Goal: Find contact information: Find contact information

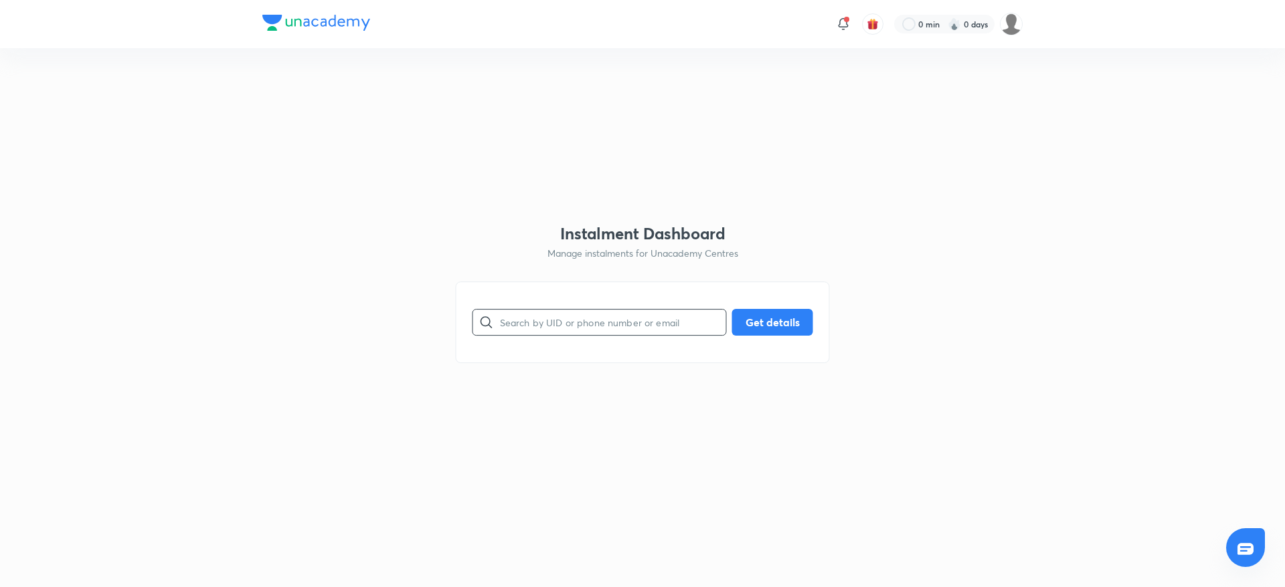
click at [530, 318] on input "text" at bounding box center [613, 322] width 226 height 34
paste input "XL86EDYUVC"
type input "XL86EDYUVC"
click at [781, 320] on button "Get details" at bounding box center [772, 321] width 81 height 27
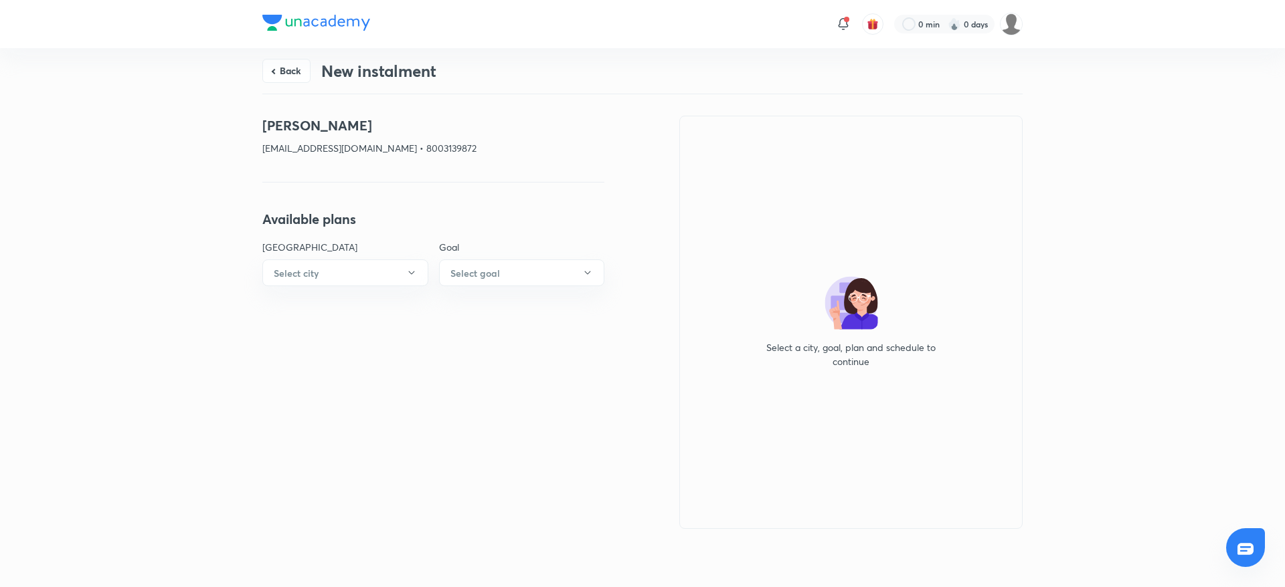
click at [423, 153] on p "[EMAIL_ADDRESS][DOMAIN_NAME] • 8003139872" at bounding box center [433, 148] width 342 height 14
click at [571, 136] on div "[PERSON_NAME] Meena [EMAIL_ADDRESS][DOMAIN_NAME] • 8003139872" at bounding box center [433, 141] width 342 height 50
drag, startPoint x: 264, startPoint y: 124, endPoint x: 467, endPoint y: 151, distance: 204.5
click at [467, 151] on div "[PERSON_NAME] Meena [EMAIL_ADDRESS][DOMAIN_NAME] • 8003139872" at bounding box center [433, 141] width 342 height 50
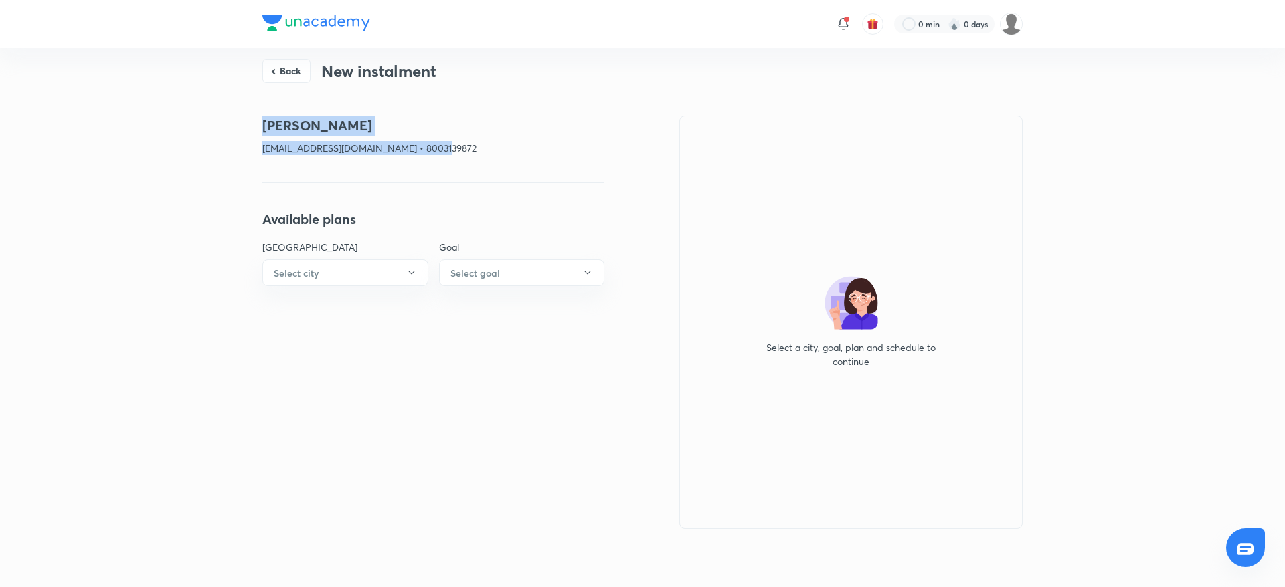
copy div "[PERSON_NAME] Meena [EMAIL_ADDRESS][DOMAIN_NAME] • 8003139872"
